Goal: Information Seeking & Learning: Learn about a topic

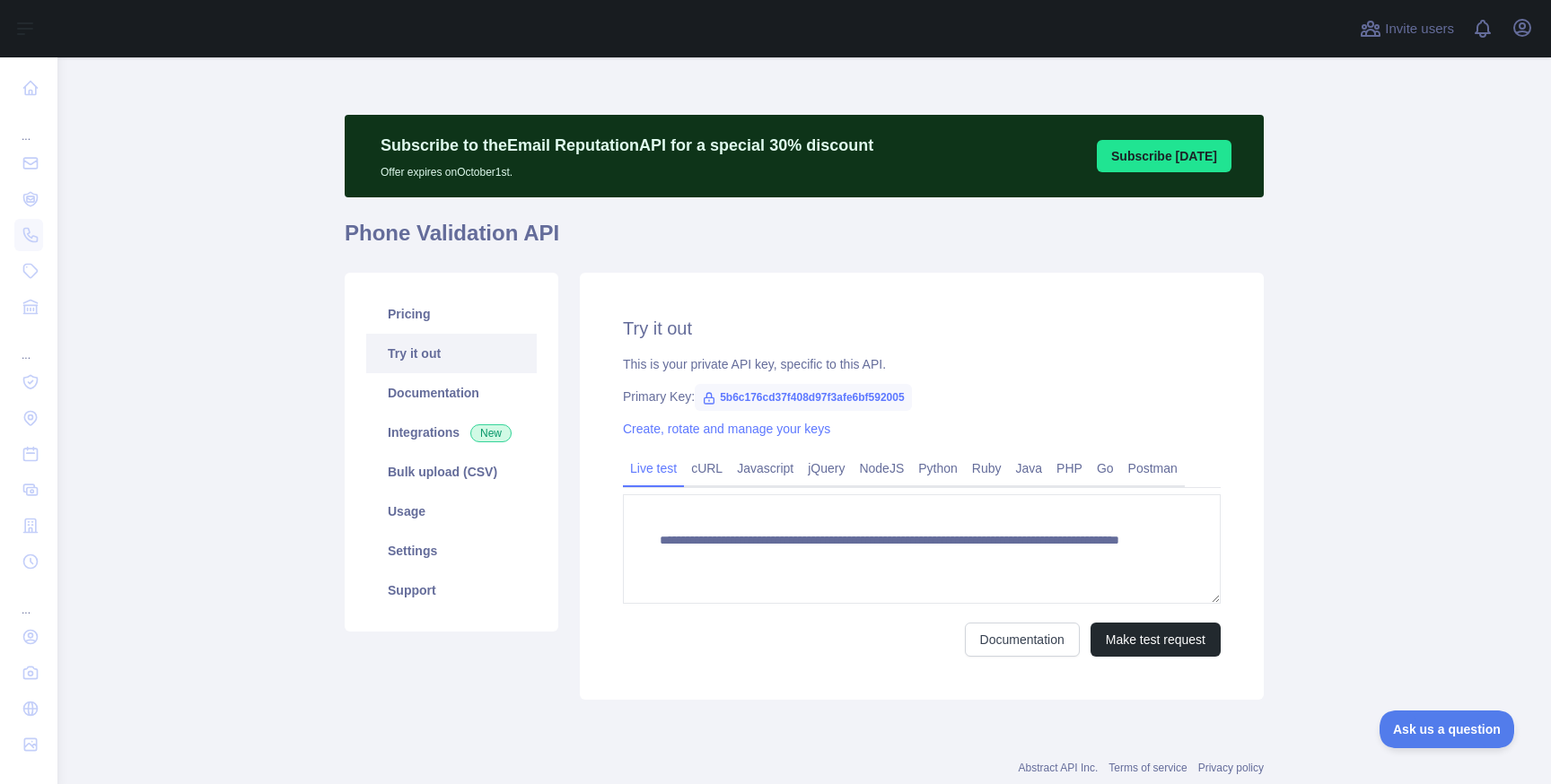
click at [1475, 725] on span "Ask us a question" at bounding box center [1446, 729] width 135 height 13
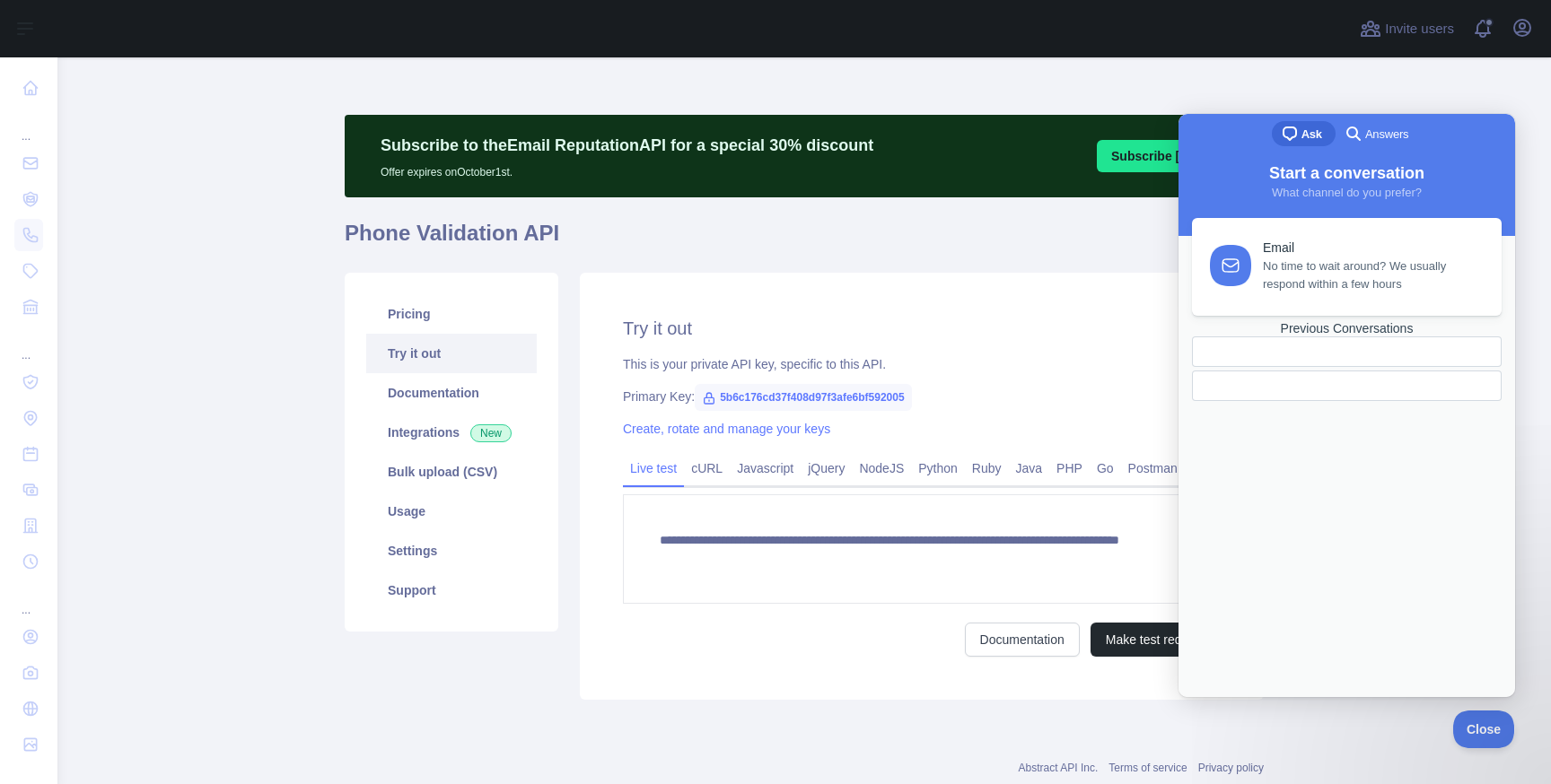
click at [1309, 400] on div at bounding box center [1346, 386] width 310 height 31
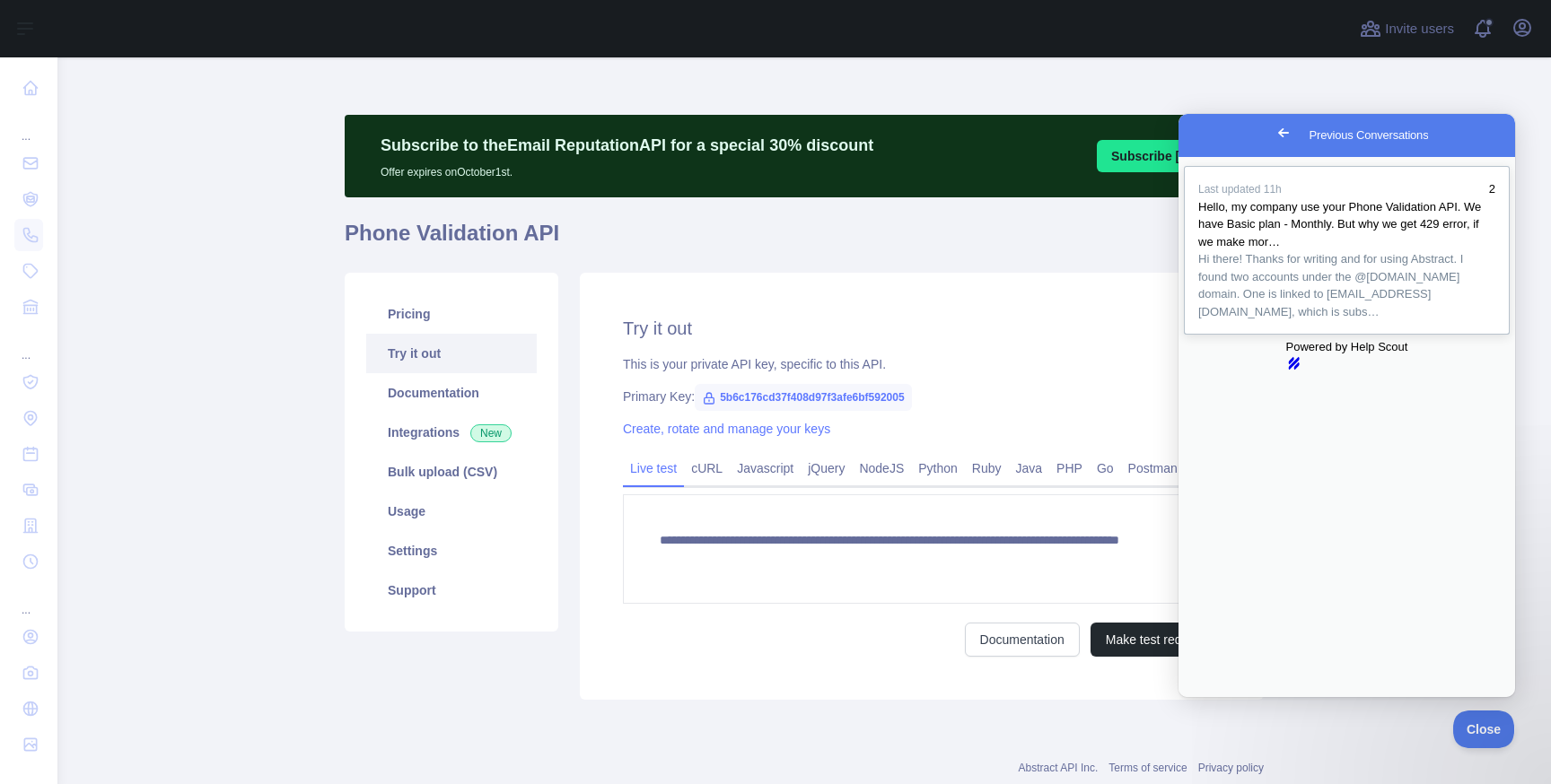
click at [1358, 321] on span "Hi there! Thanks for writing and for using Abstract. I found two accounts under…" at bounding box center [1346, 286] width 297 height 70
click at [1006, 382] on div "**********" at bounding box center [921, 485] width 684 height 426
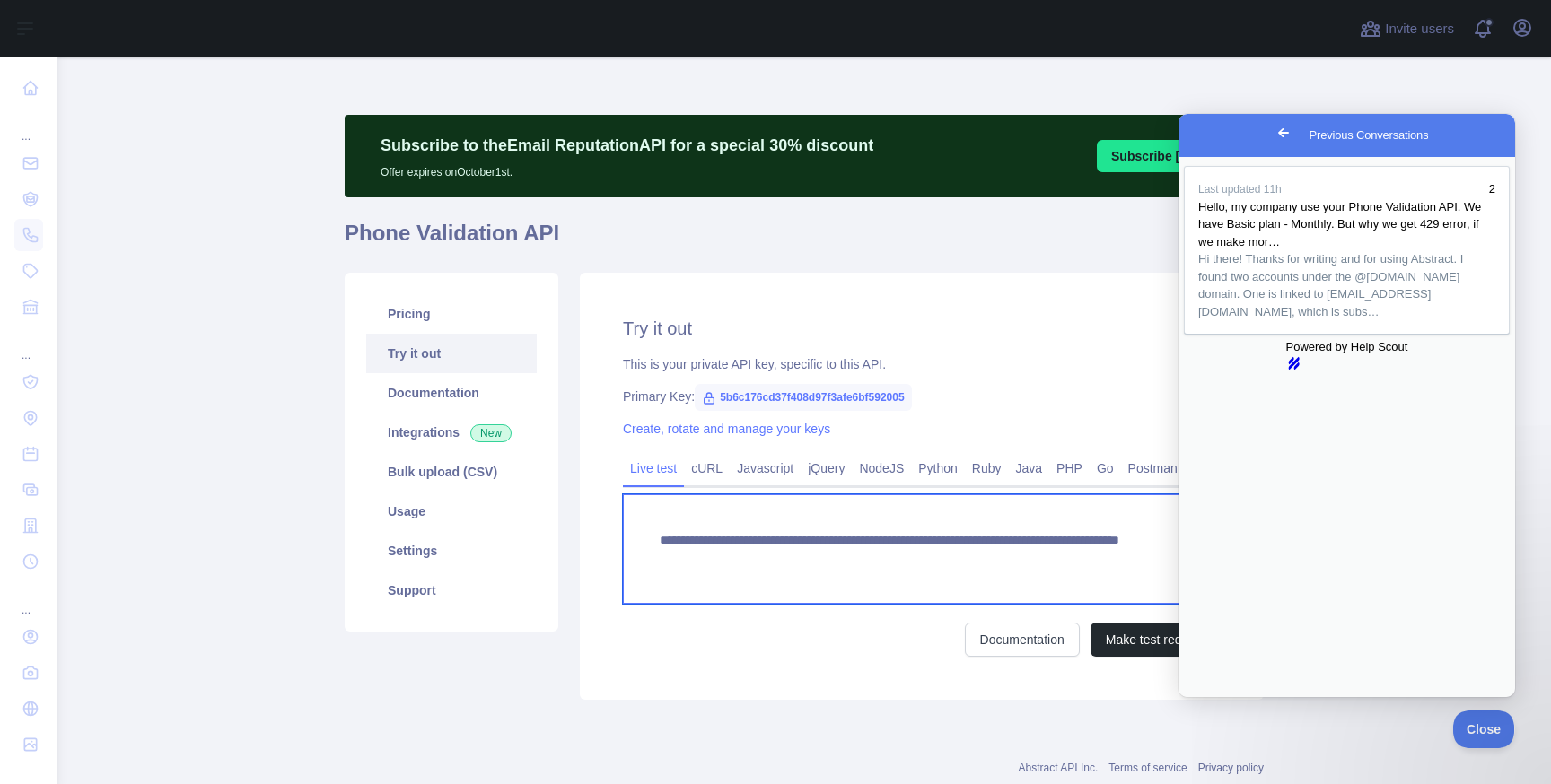
click at [909, 557] on textarea "**********" at bounding box center [921, 549] width 598 height 110
drag, startPoint x: 1084, startPoint y: 562, endPoint x: 632, endPoint y: 514, distance: 454.5
click at [632, 514] on textarea "**********" at bounding box center [921, 549] width 598 height 110
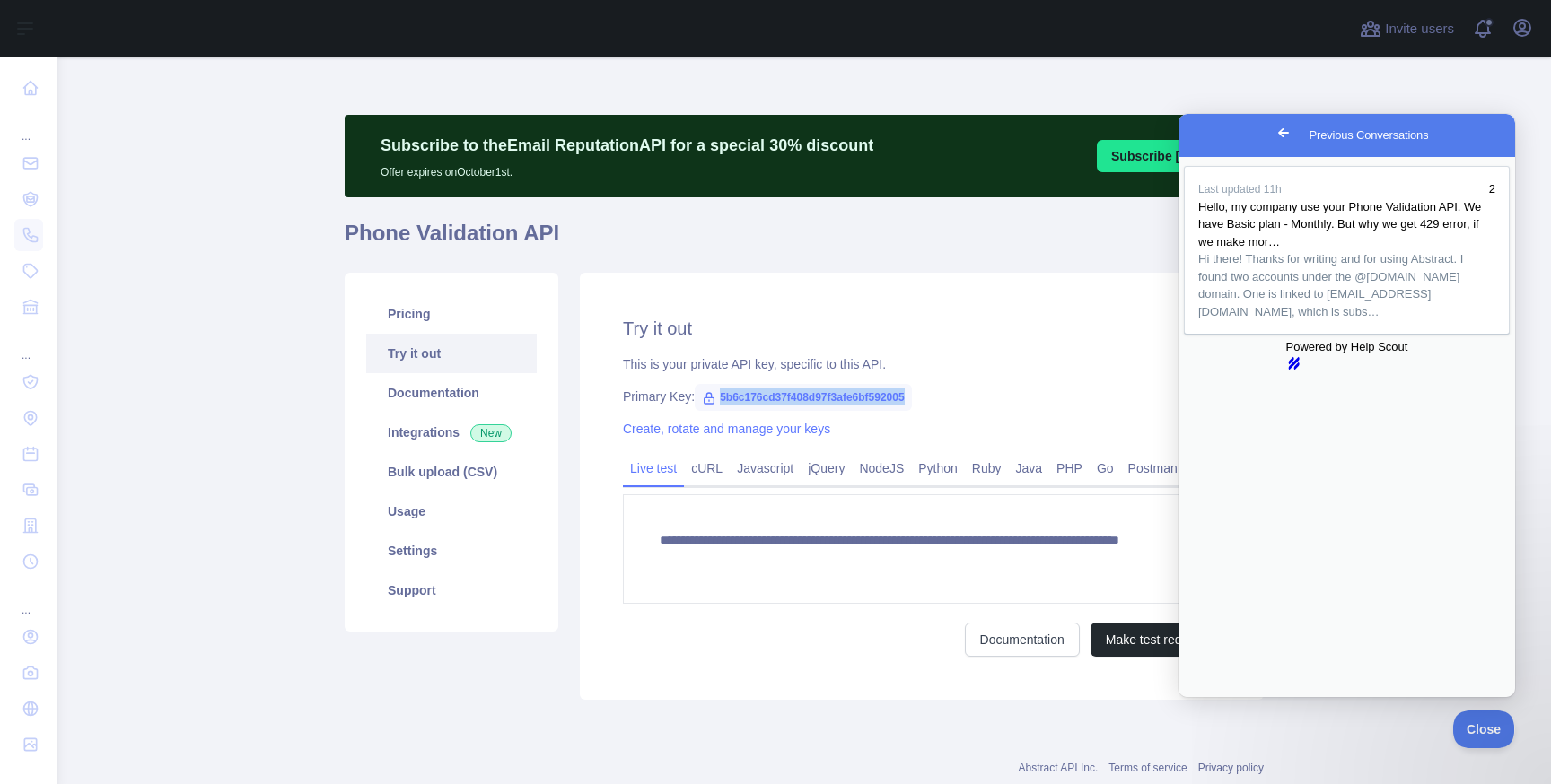
drag, startPoint x: 722, startPoint y: 398, endPoint x: 943, endPoint y: 392, distance: 221.1
click at [943, 392] on div "Primary Key: 5b6c176cd37f408d97f3afe6bf592005" at bounding box center [921, 396] width 598 height 18
click at [769, 431] on link "Create, rotate and manage your keys" at bounding box center [726, 428] width 207 height 14
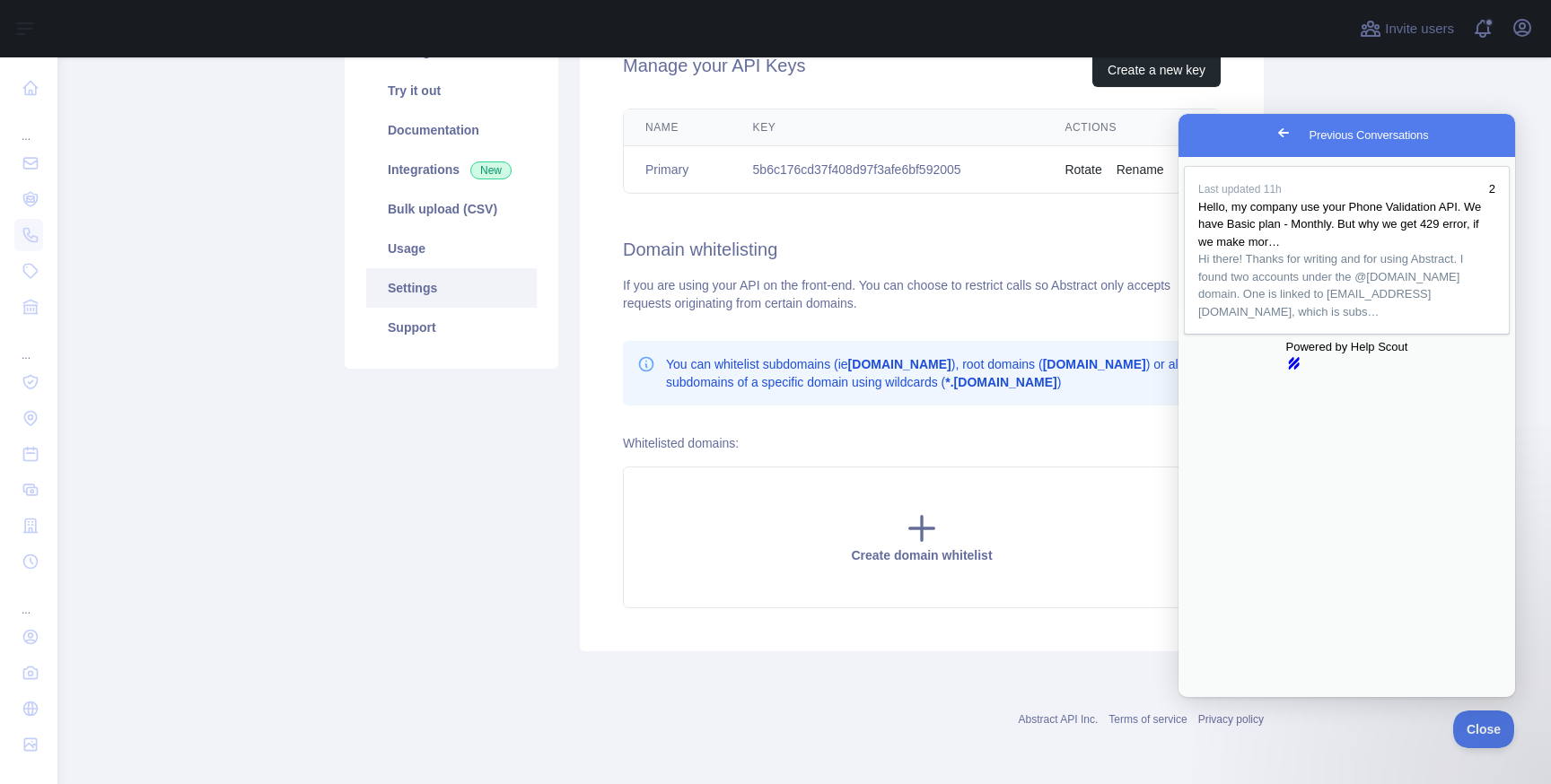
scroll to position [246, 0]
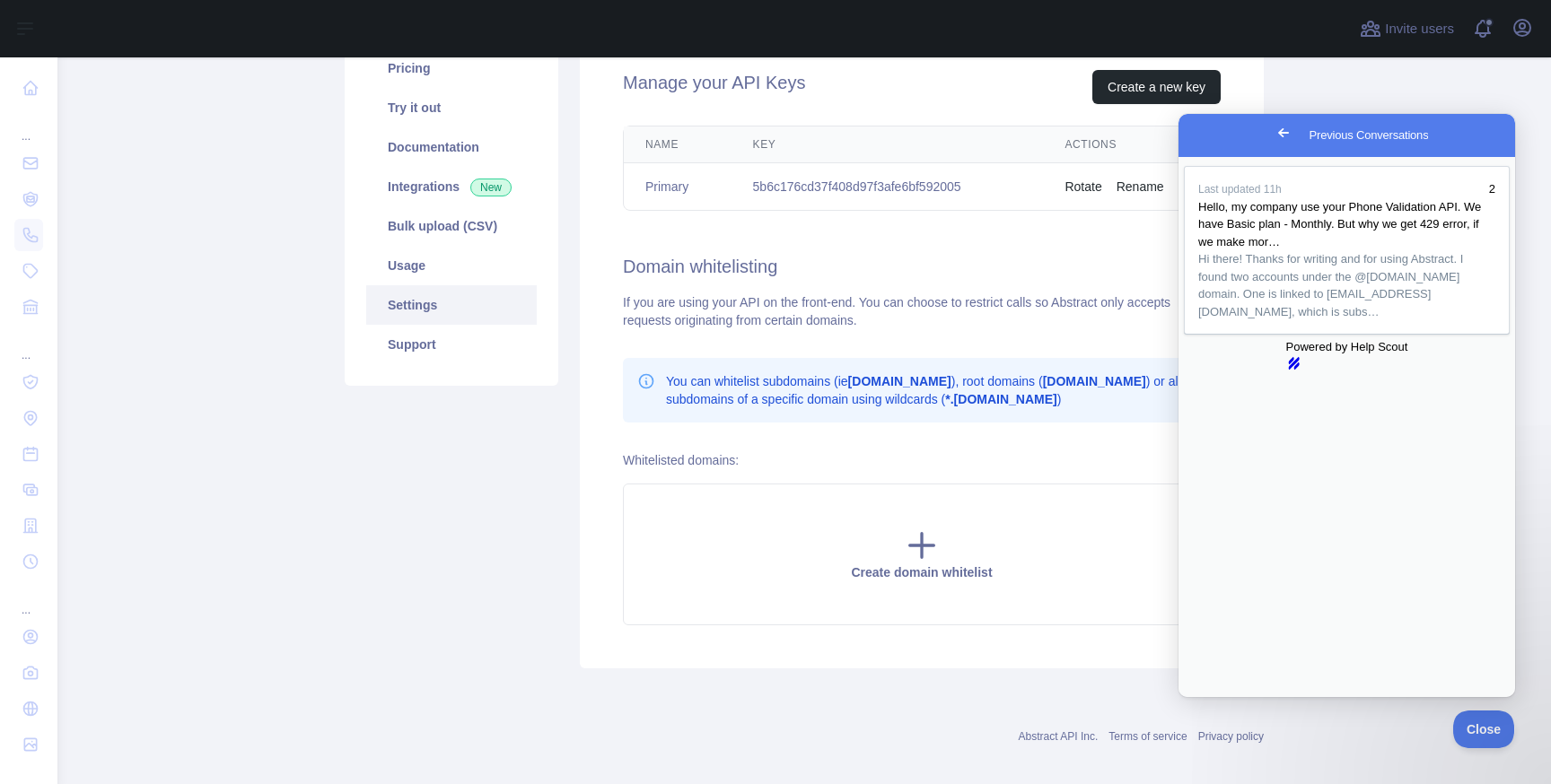
click at [891, 186] on td "5b6c176cd37f408d97f3afe6bf592005" at bounding box center [887, 187] width 312 height 48
copy td "5b6c176cd37f408d97f3afe6bf592005"
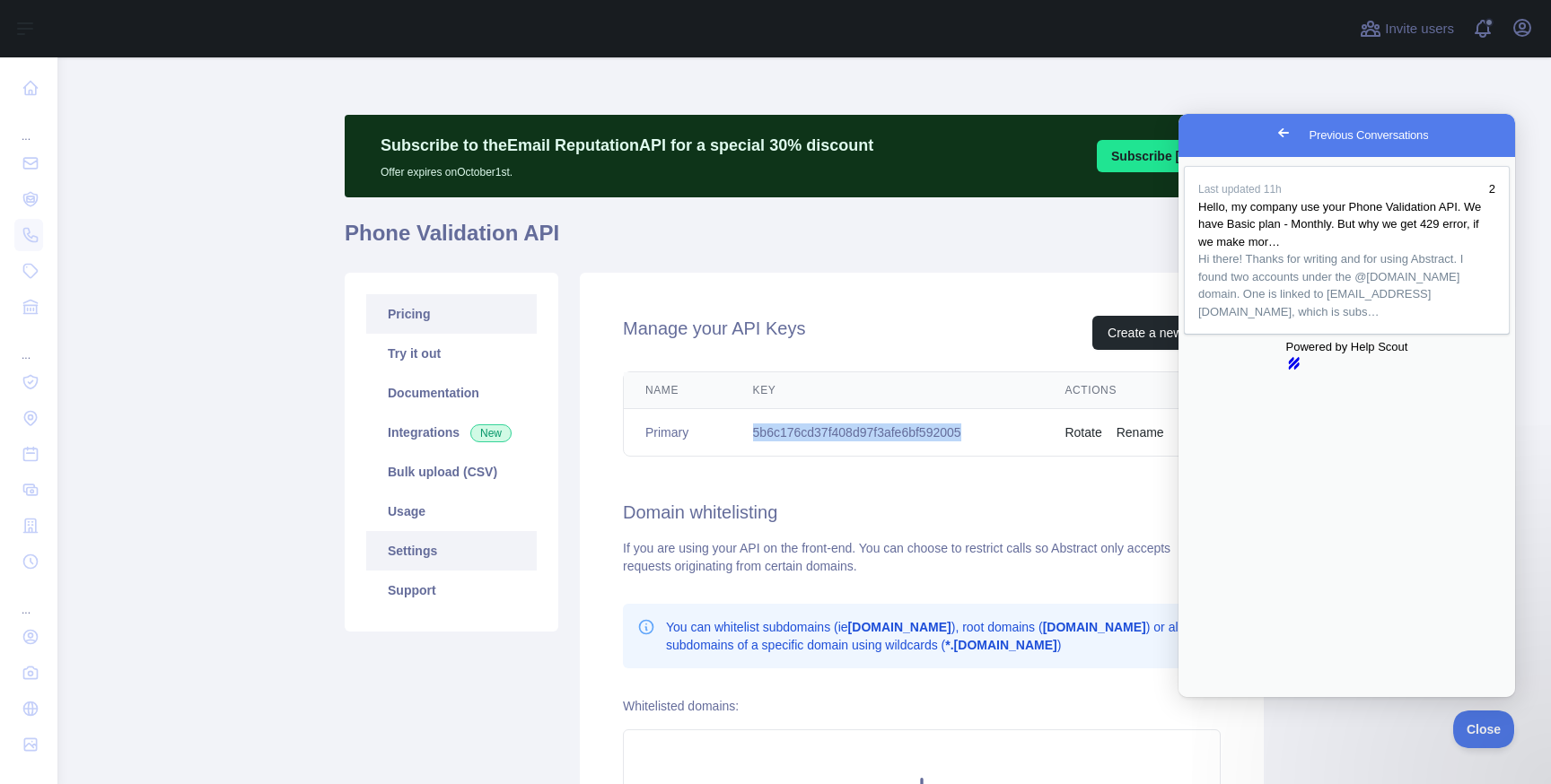
click at [428, 317] on link "Pricing" at bounding box center [451, 314] width 171 height 40
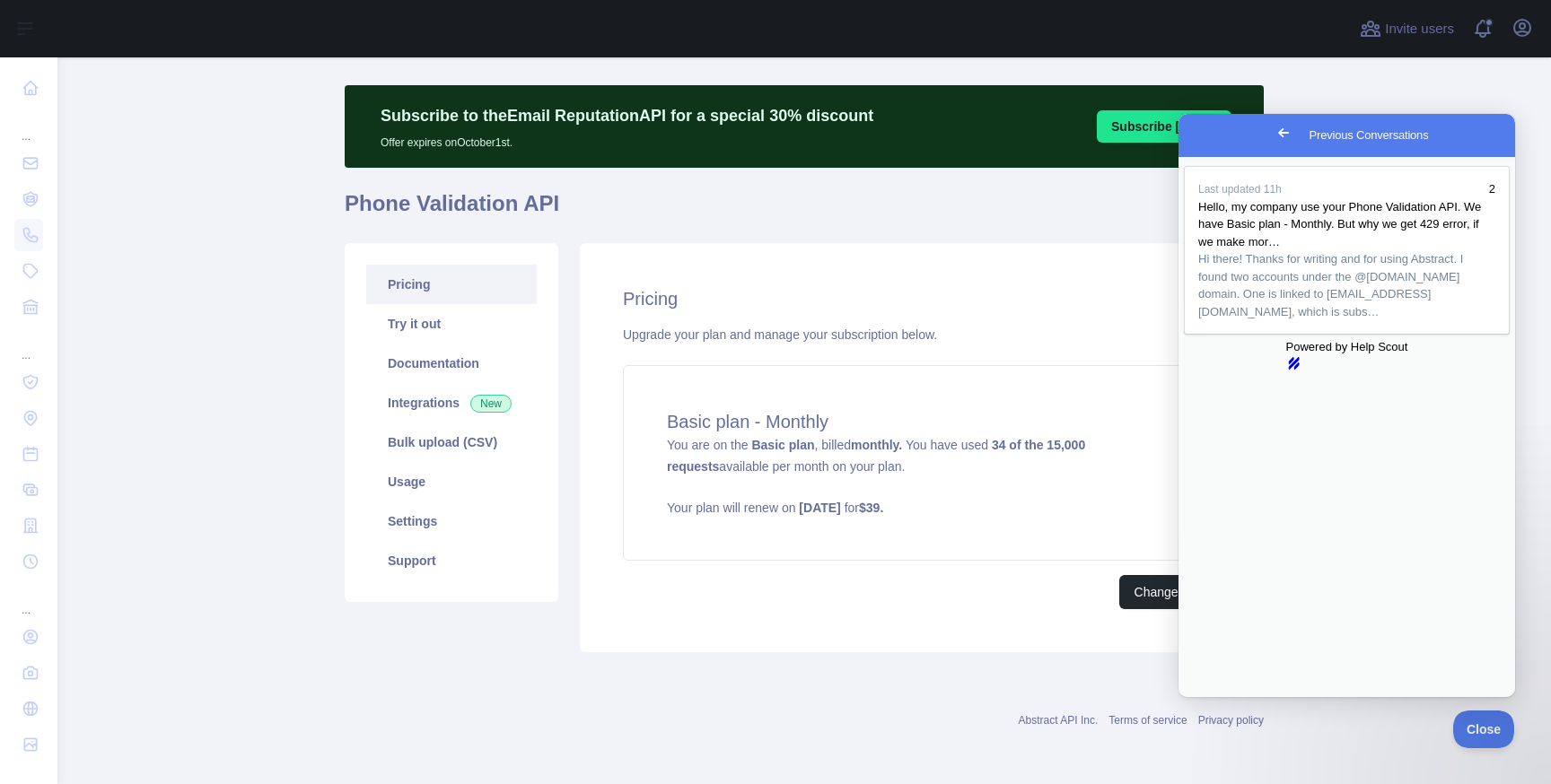
scroll to position [31, 0]
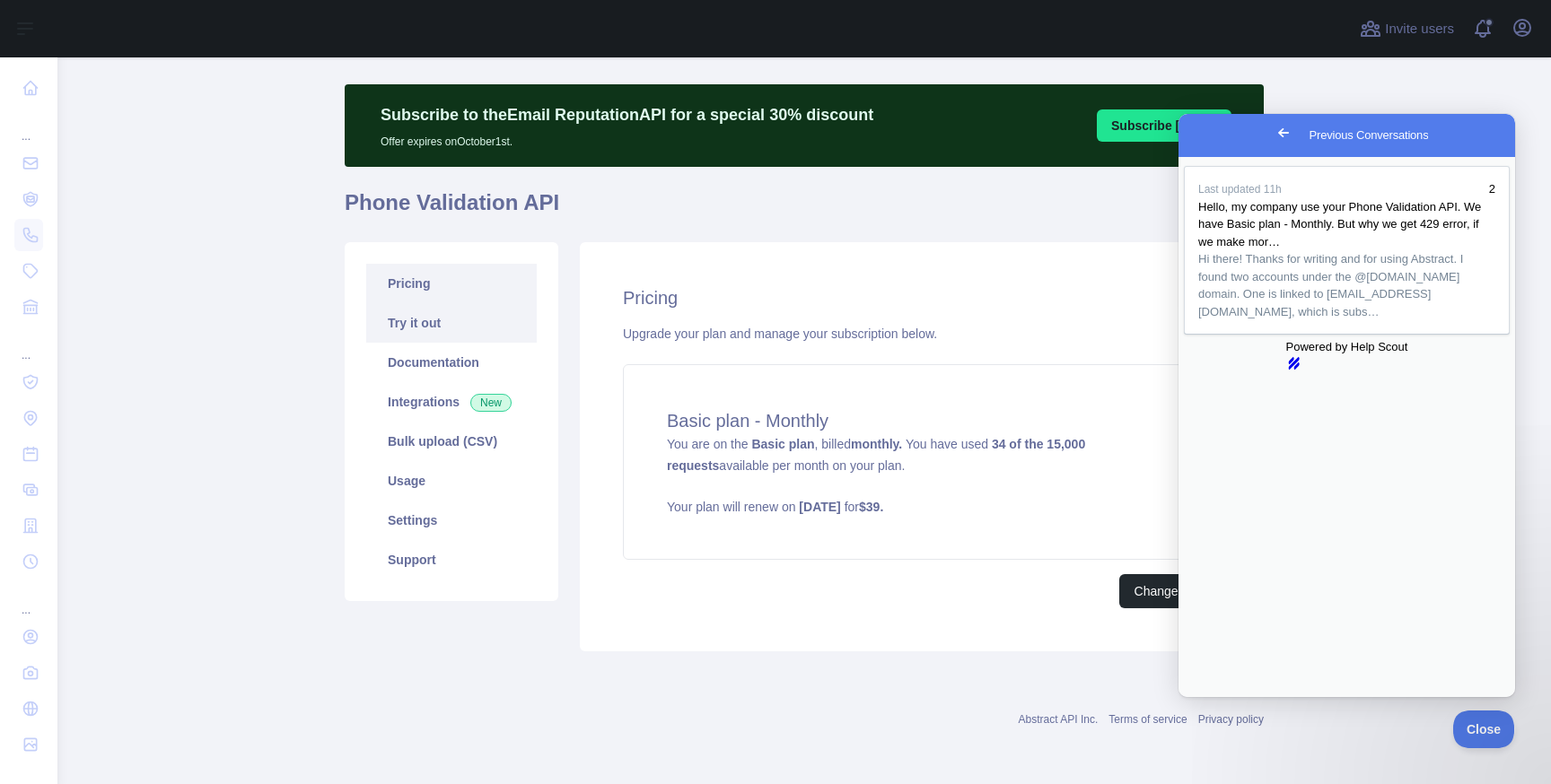
click at [468, 329] on link "Try it out" at bounding box center [451, 323] width 171 height 40
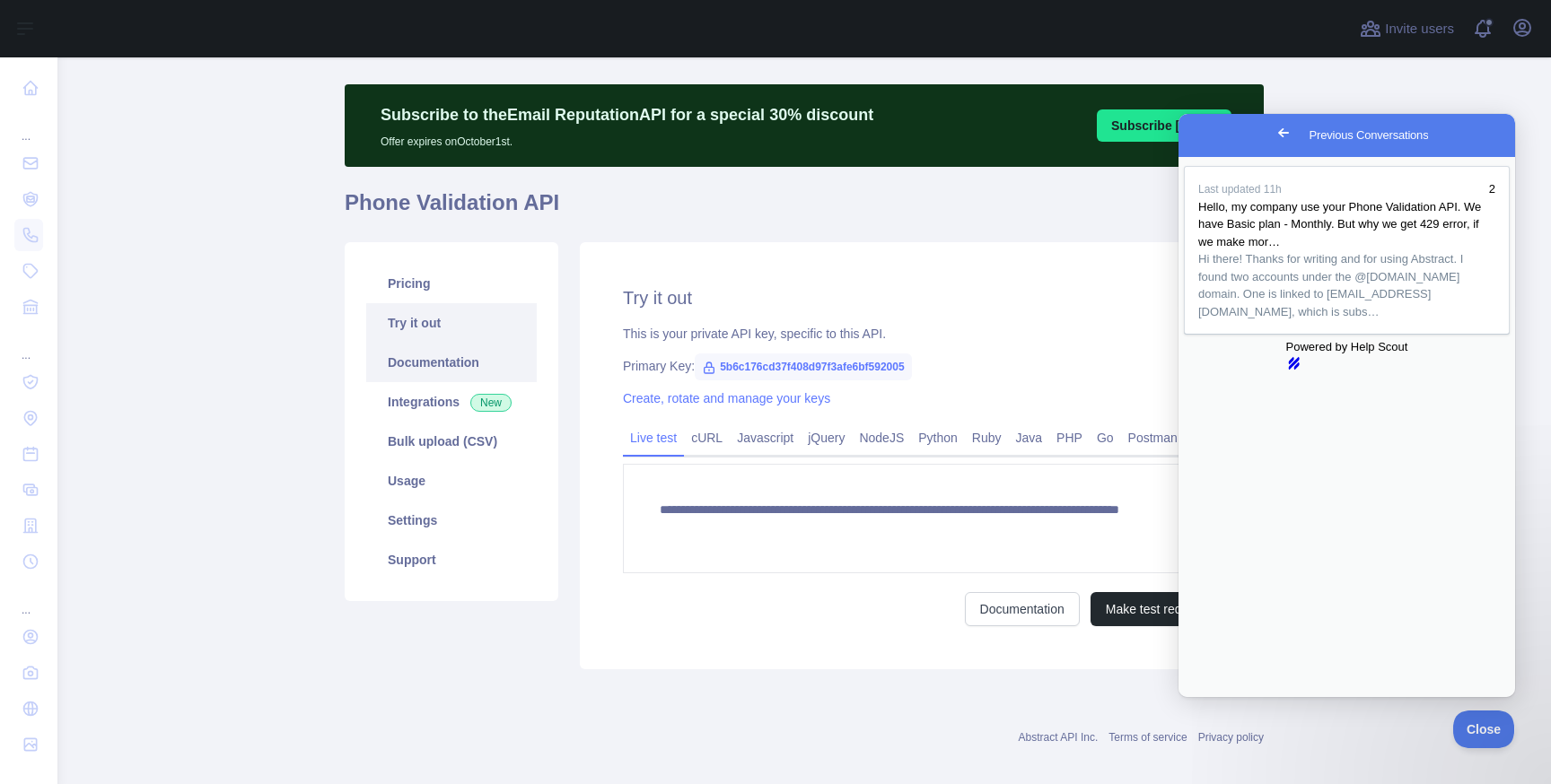
click at [461, 357] on link "Documentation" at bounding box center [451, 363] width 171 height 40
click at [449, 478] on link "Usage" at bounding box center [451, 481] width 171 height 40
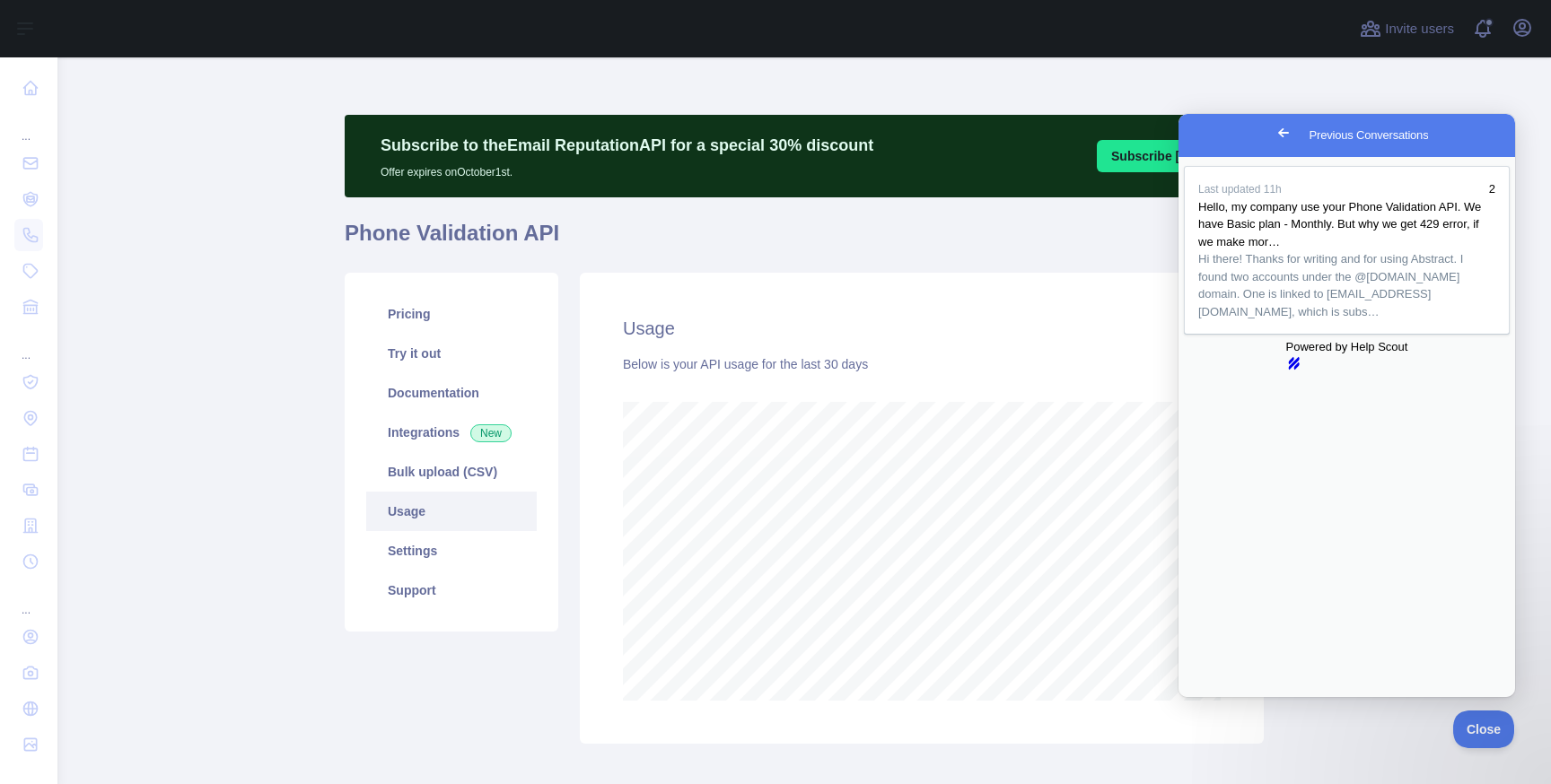
scroll to position [726, 1493]
click at [435, 539] on link "Settings" at bounding box center [451, 551] width 171 height 40
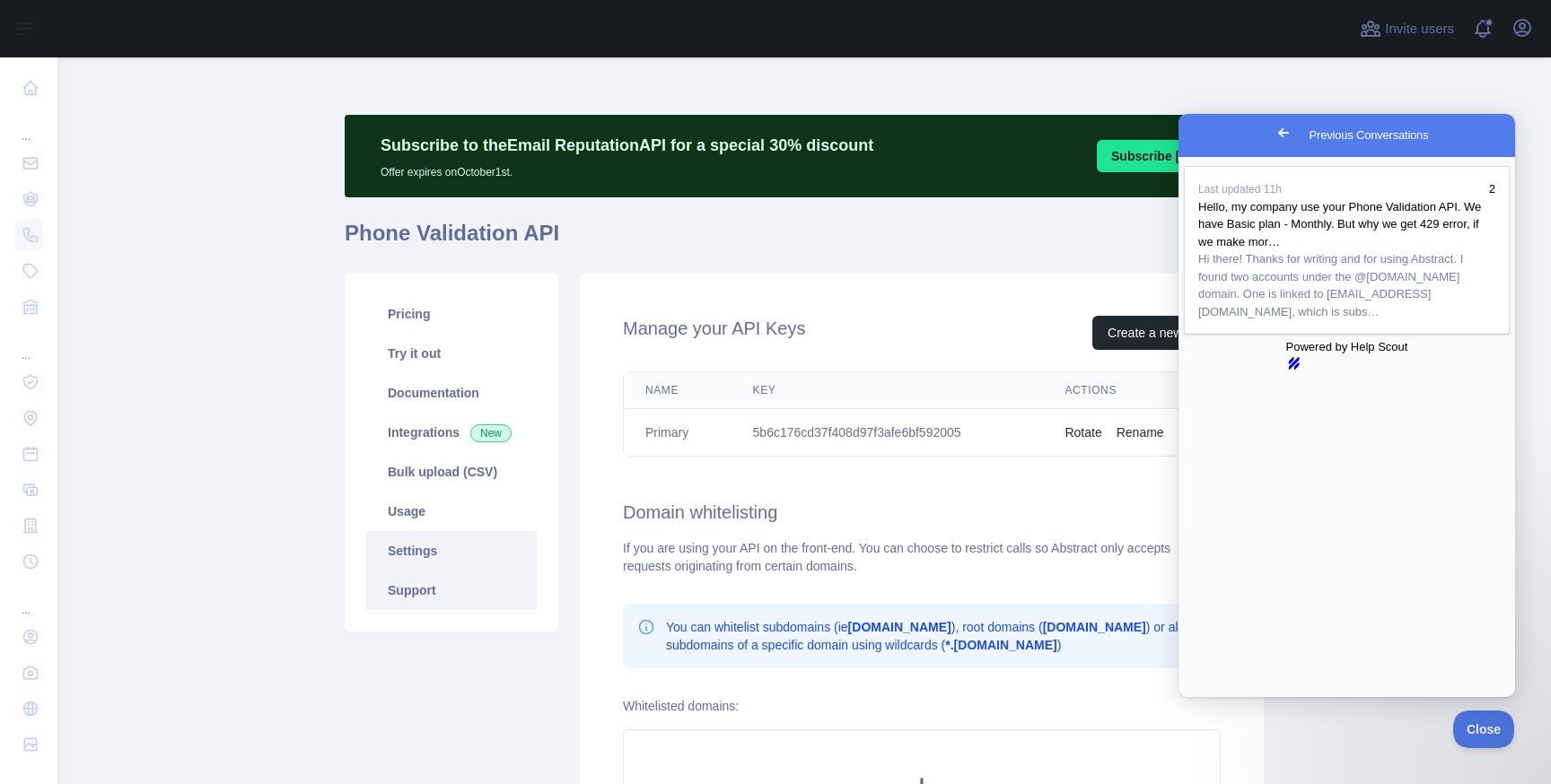
click at [431, 580] on link "Support" at bounding box center [451, 590] width 171 height 40
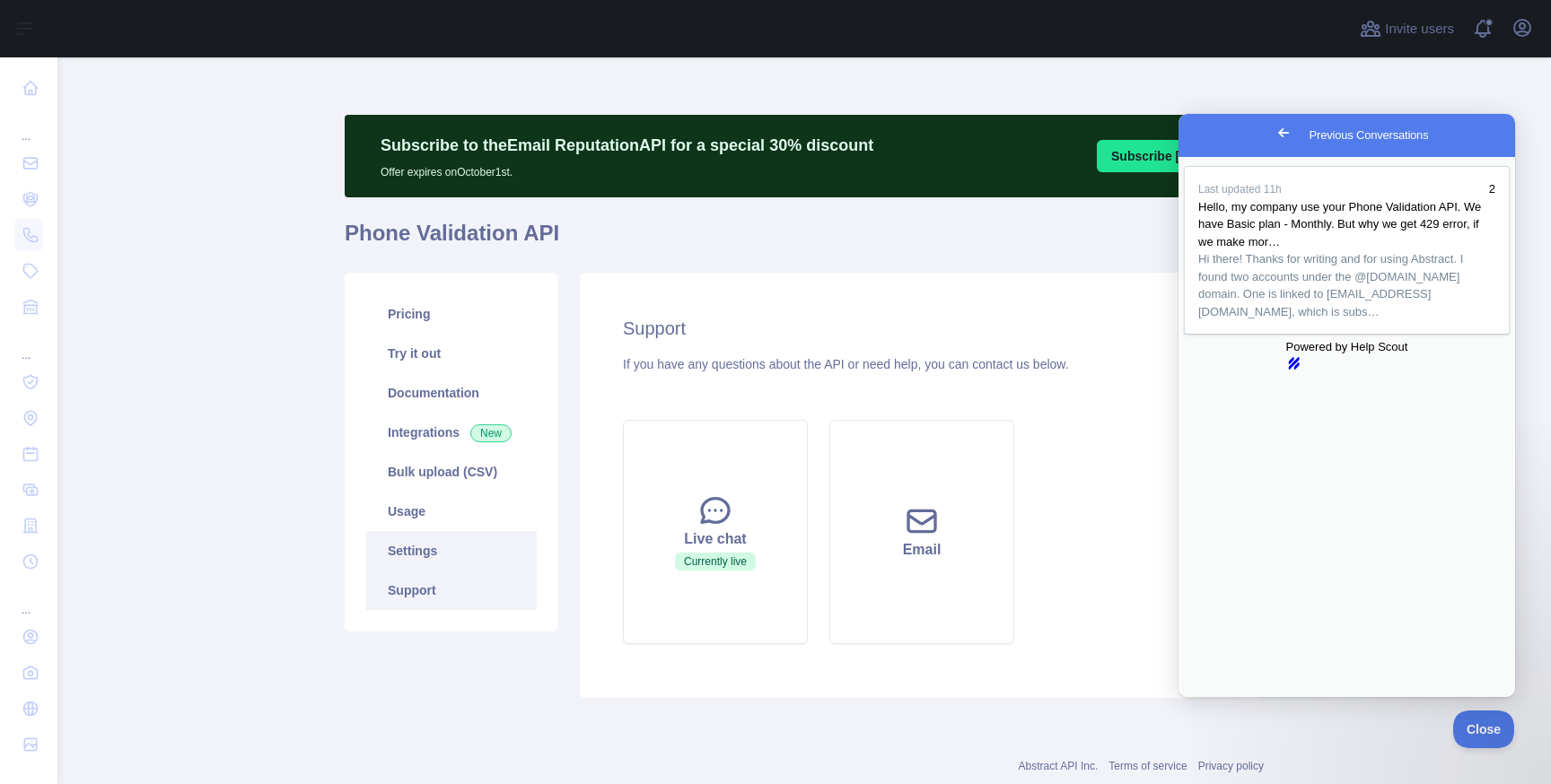
click at [438, 544] on link "Settings" at bounding box center [451, 551] width 171 height 40
